Goal: Transaction & Acquisition: Purchase product/service

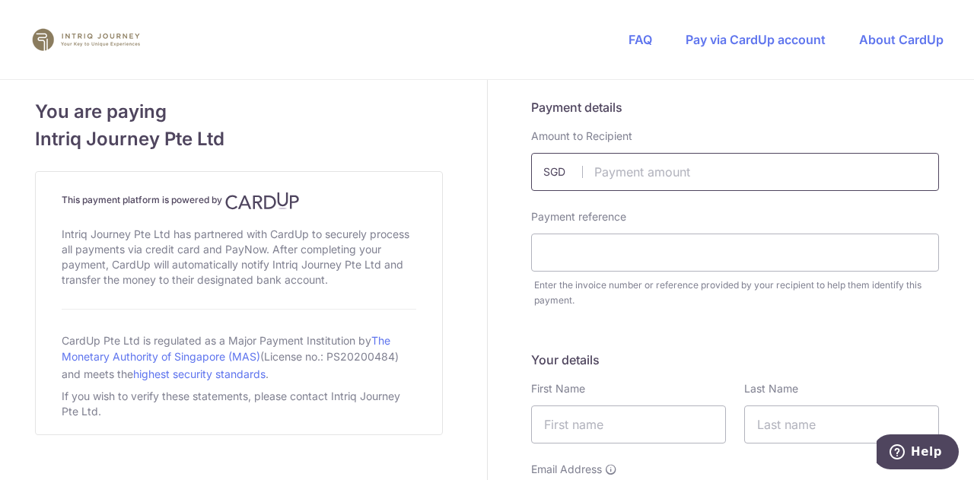
click at [724, 180] on input "text" at bounding box center [735, 172] width 408 height 38
click at [803, 212] on div "Payment reference" at bounding box center [735, 240] width 408 height 62
click at [810, 157] on input "text" at bounding box center [735, 172] width 408 height 38
type input "7552.00"
click at [416, 113] on span "You are paying" at bounding box center [239, 111] width 408 height 27
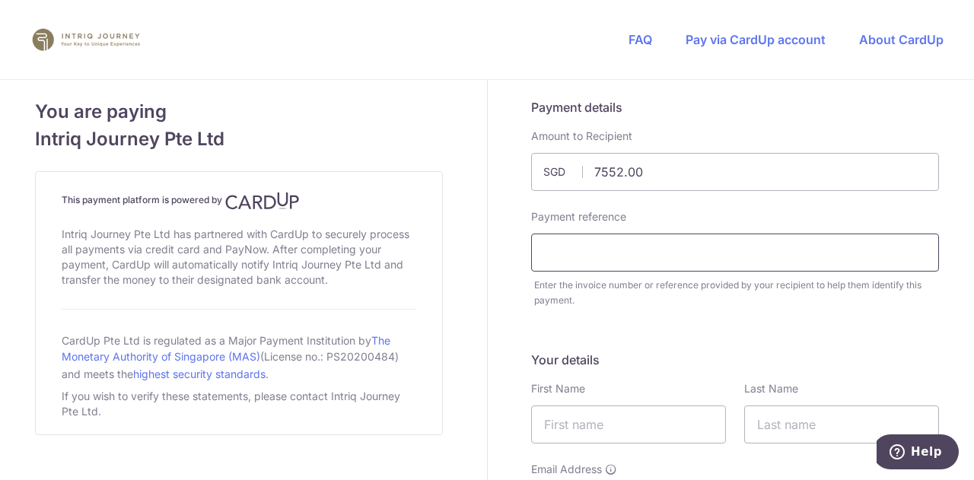
click at [676, 248] on input "text" at bounding box center [735, 253] width 408 height 38
type input "5226"
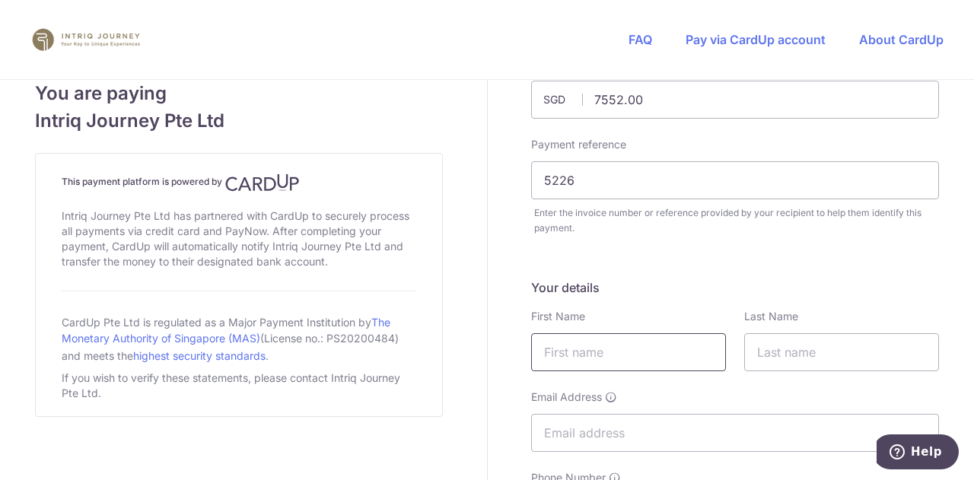
scroll to position [304, 0]
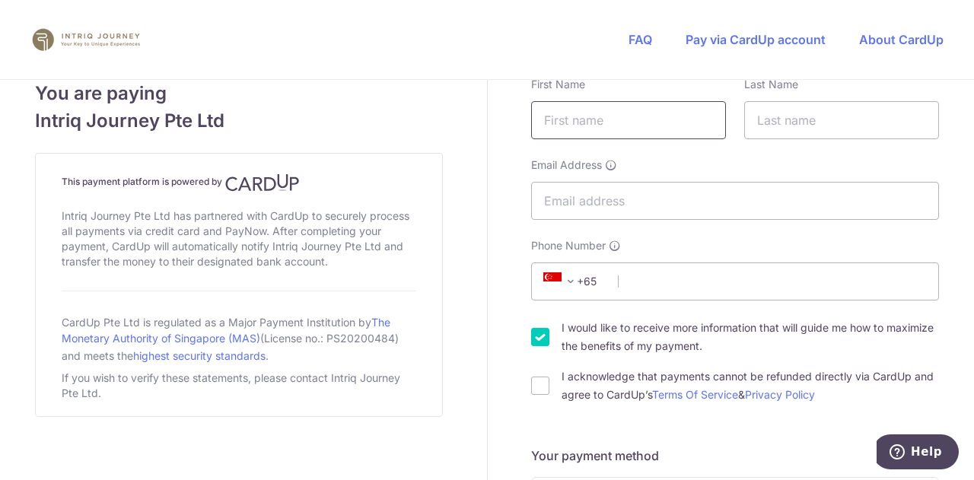
drag, startPoint x: 594, startPoint y: 110, endPoint x: 616, endPoint y: 138, distance: 35.2
click at [594, 110] on input "text" at bounding box center [628, 120] width 195 height 38
click at [620, 122] on input "text" at bounding box center [628, 120] width 195 height 38
type input "Chew"
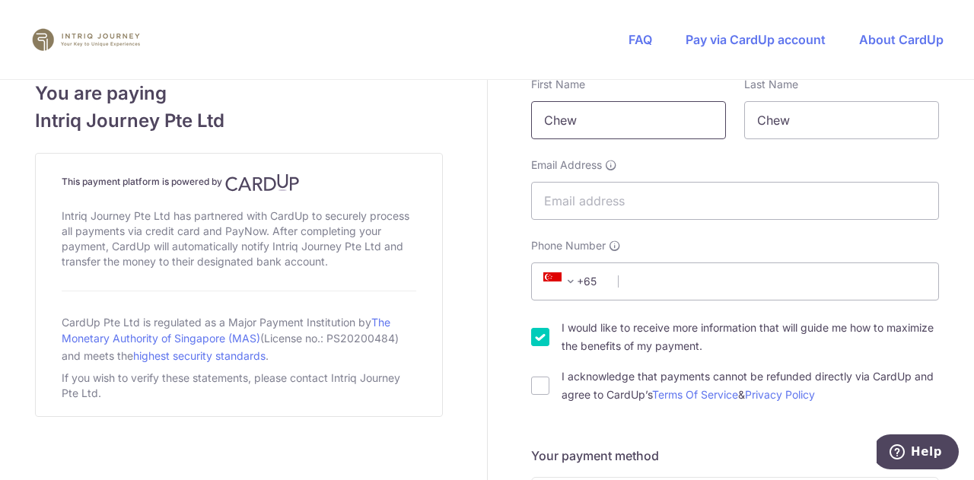
drag, startPoint x: 598, startPoint y: 122, endPoint x: 508, endPoint y: 122, distance: 89.8
type input "[PERSON_NAME]"
click at [601, 198] on input "Email Address" at bounding box center [735, 201] width 408 height 38
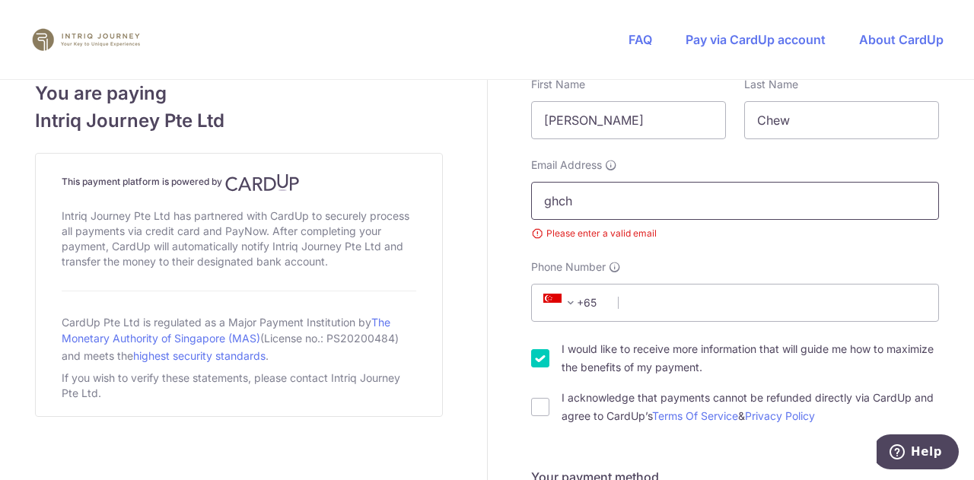
type input "[EMAIL_ADDRESS][DOMAIN_NAME]"
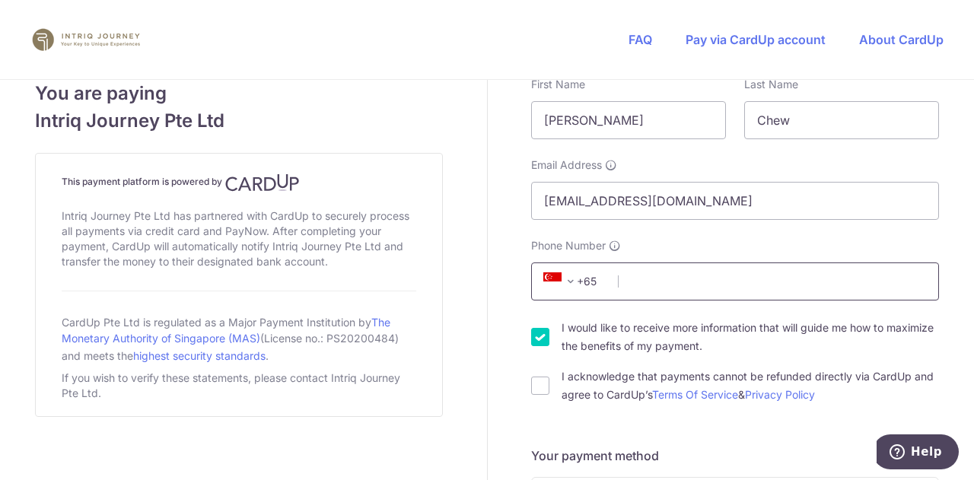
drag, startPoint x: 656, startPoint y: 255, endPoint x: 657, endPoint y: 276, distance: 21.3
click at [656, 258] on div "Phone Number +376 +971 +93 +1268 +1264 +355 +374 +244 +0 +54 +1684 +43 +61 +297…" at bounding box center [735, 269] width 408 height 62
click at [665, 292] on input "Phone Number" at bounding box center [735, 281] width 408 height 38
type input "98196729"
click at [537, 335] on input "I would like to receive more information that will guide me how to maximize the…" at bounding box center [540, 337] width 18 height 18
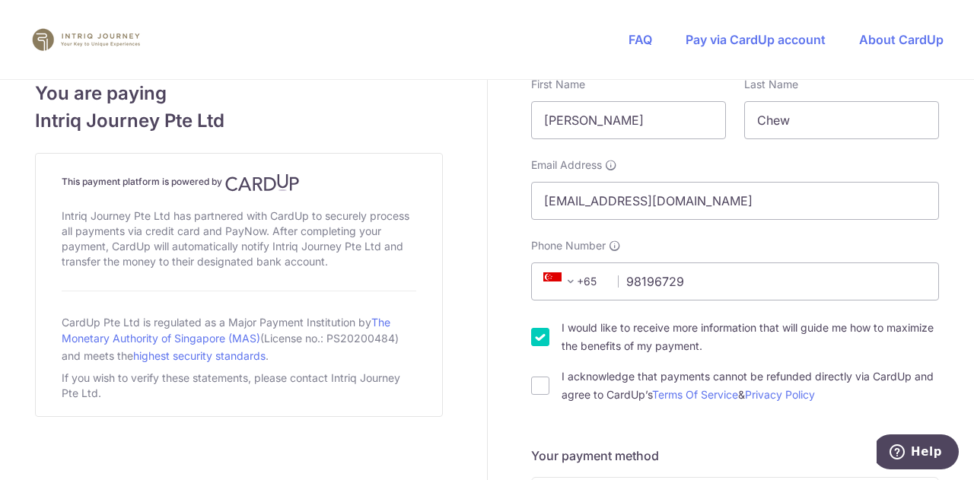
checkbox input "false"
click at [531, 390] on input "I acknowledge that payments cannot be refunded directly via CardUp and agree to…" at bounding box center [540, 386] width 18 height 18
checkbox input "true"
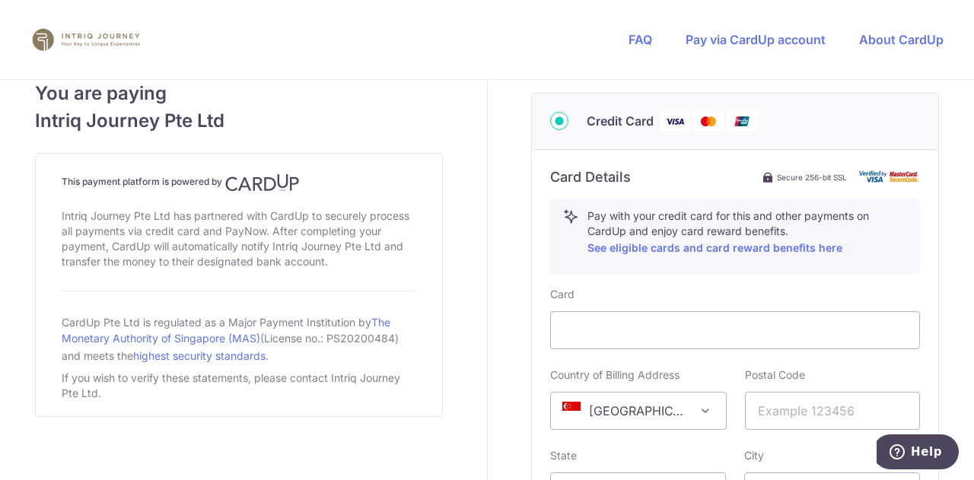
scroll to position [837, 0]
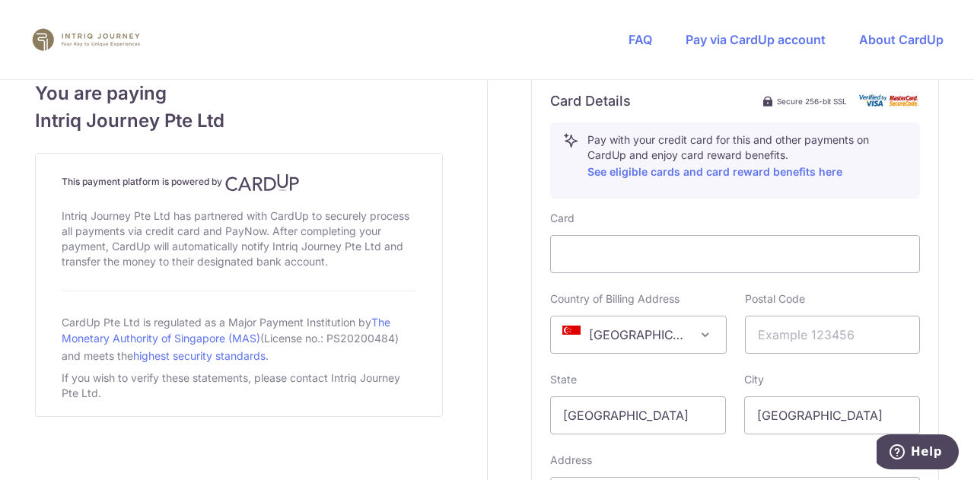
click at [532, 275] on div "Card Details Secure 256-bit SSL Pay with your credit card for this and other pa…" at bounding box center [735, 331] width 406 height 517
click at [781, 326] on input "text" at bounding box center [833, 335] width 176 height 38
type input "248438"
click at [924, 331] on div "Card Details Secure 256-bit SSL Pay with your credit card for this and other pa…" at bounding box center [735, 331] width 406 height 517
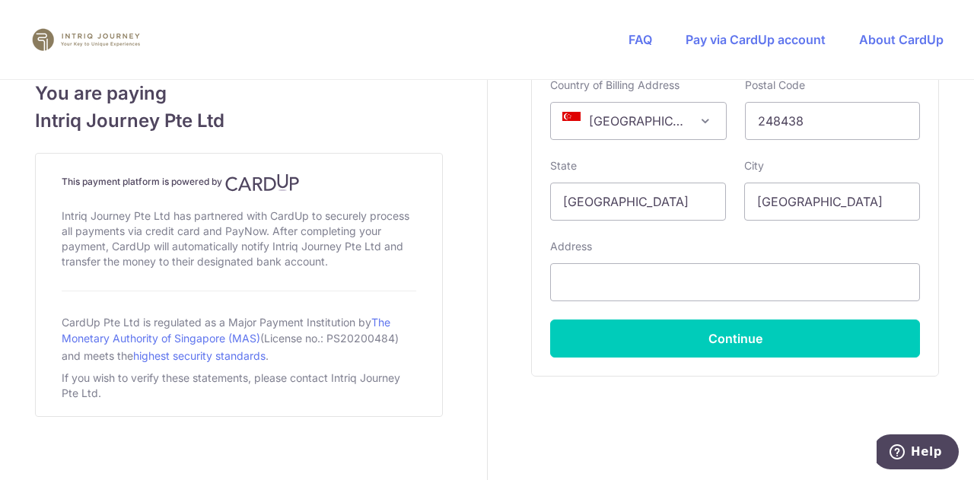
scroll to position [1073, 0]
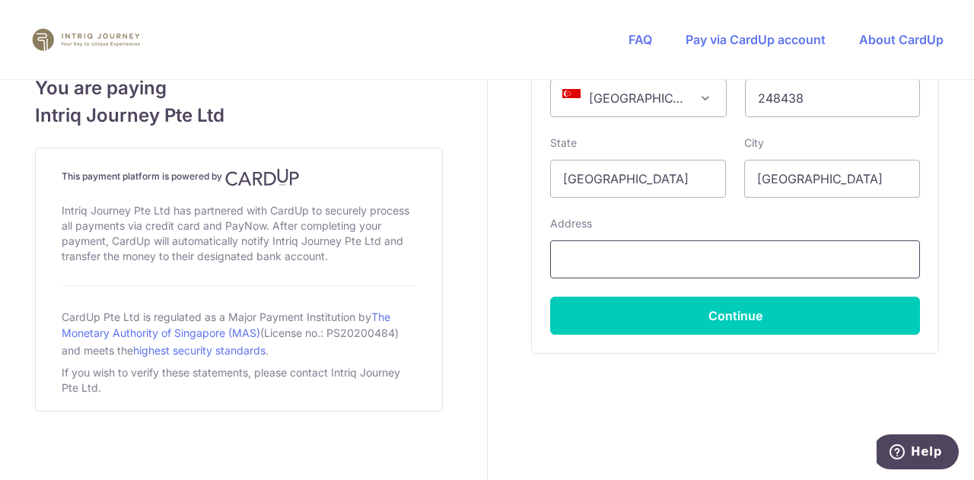
click at [718, 259] on input "text" at bounding box center [735, 259] width 370 height 38
type input "[STREET_ADDRESS][PERSON_NAME]"
click at [870, 216] on div "Address [STREET_ADDRESS][PERSON_NAME]" at bounding box center [735, 247] width 370 height 62
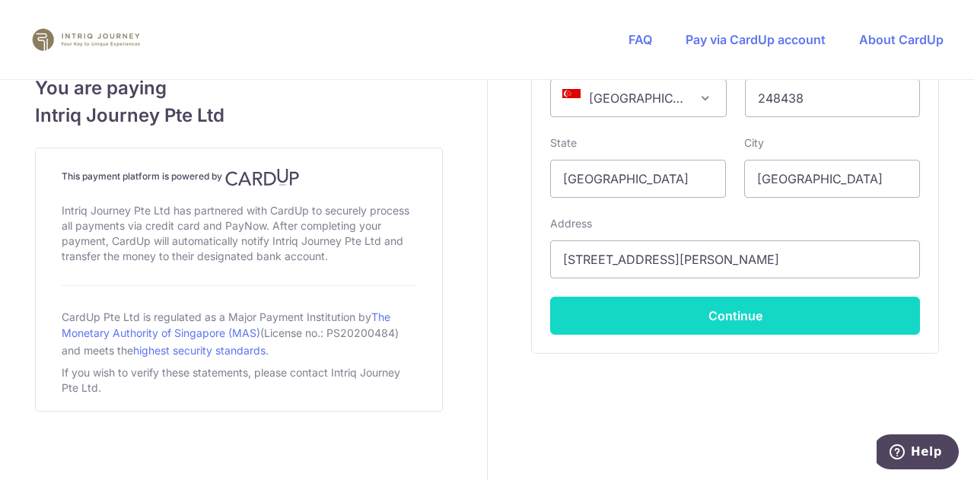
click at [767, 323] on button "Continue" at bounding box center [735, 316] width 370 height 38
type input "**** 1573"
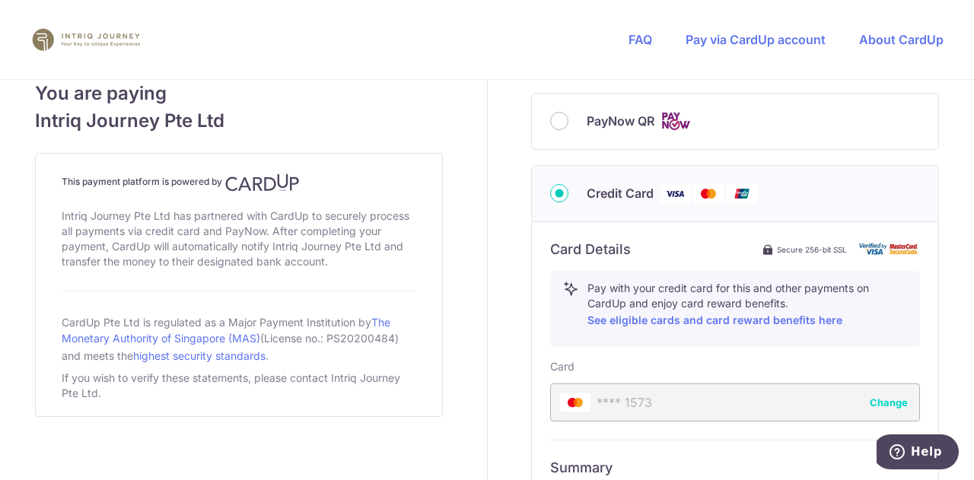
scroll to position [917, 0]
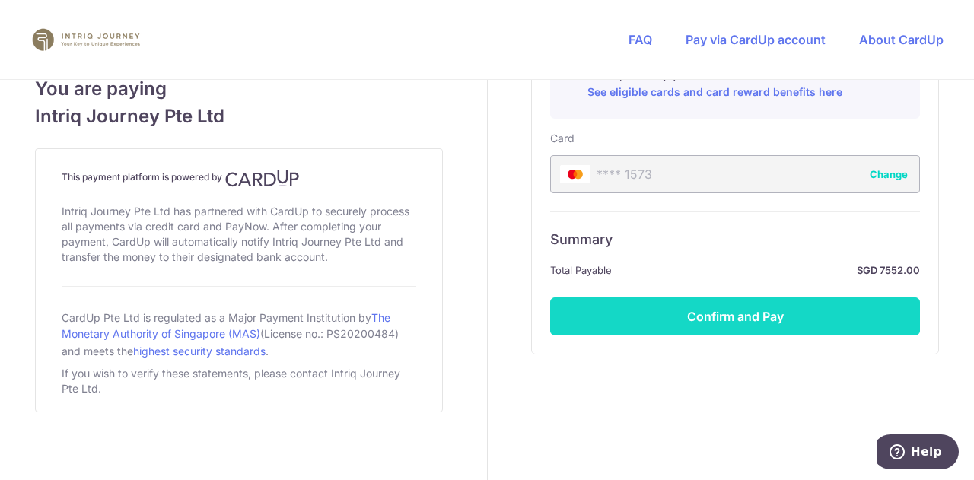
click at [725, 324] on button "Confirm and Pay" at bounding box center [735, 316] width 370 height 38
